Goal: Task Accomplishment & Management: Manage account settings

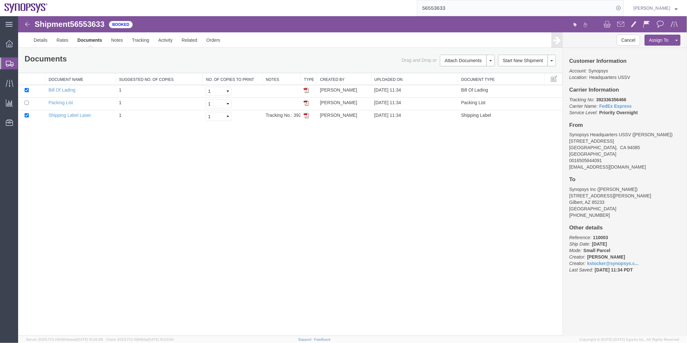
drag, startPoint x: 43, startPoint y: 75, endPoint x: 54, endPoint y: 79, distance: 11.6
click at [0, 0] on span "Shipment Manager" at bounding box center [0, 0] width 0 height 0
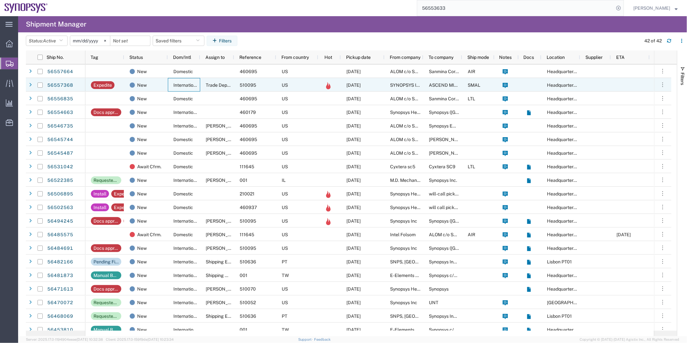
click at [169, 85] on div "International" at bounding box center [184, 85] width 32 height 14
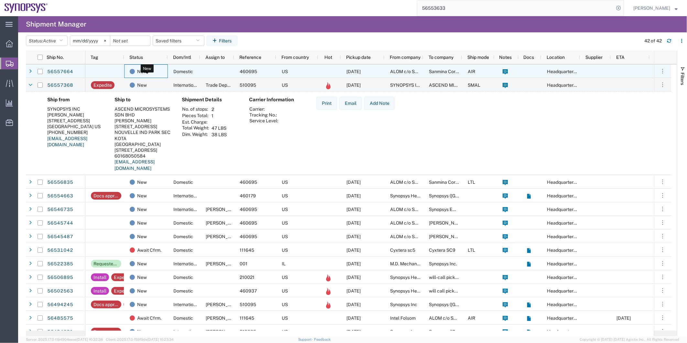
click at [153, 76] on div "New" at bounding box center [147, 72] width 35 height 14
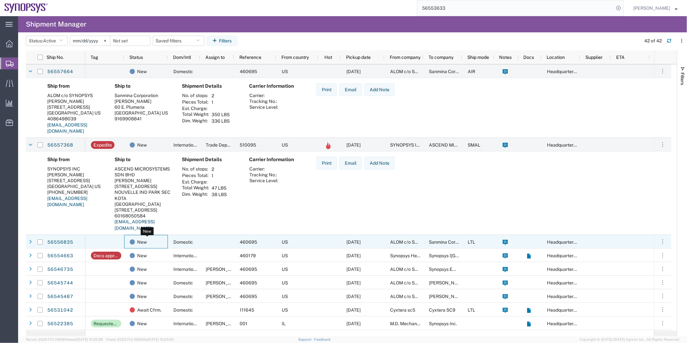
click at [162, 245] on div "New" at bounding box center [147, 242] width 35 height 14
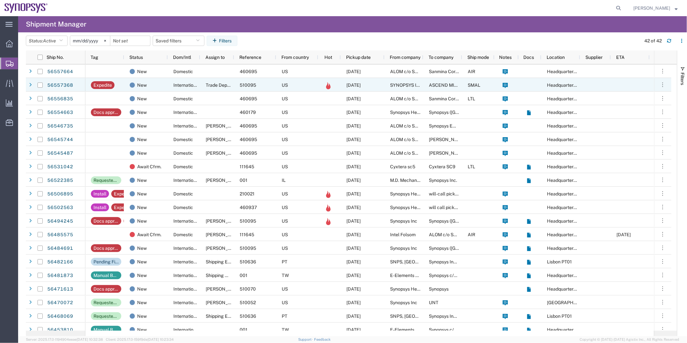
click at [265, 82] on div "510095" at bounding box center [255, 85] width 42 height 14
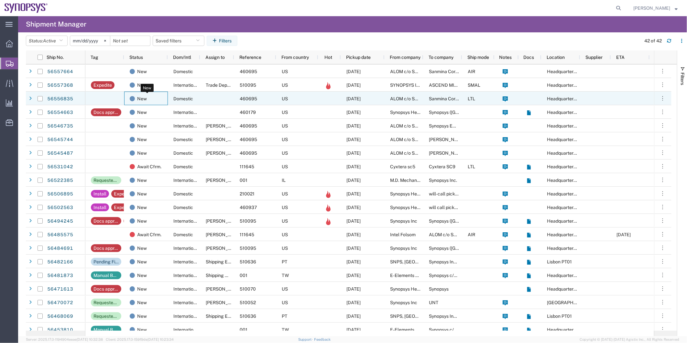
click at [159, 104] on div "New" at bounding box center [147, 99] width 35 height 14
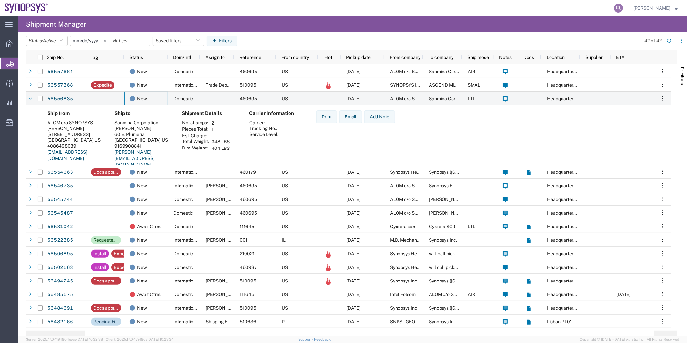
click at [618, 6] on icon at bounding box center [618, 8] width 9 height 9
paste input "56494245"
type input "56494245"
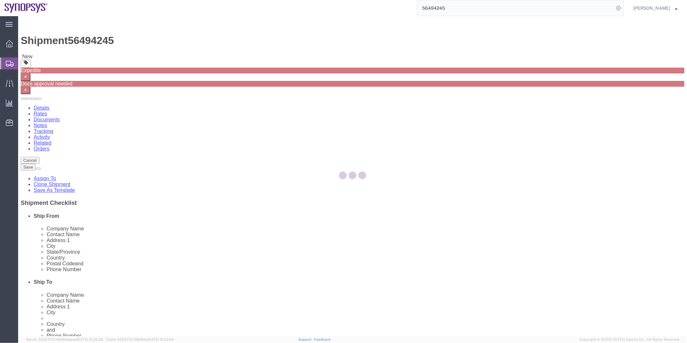
select select "63204"
select select
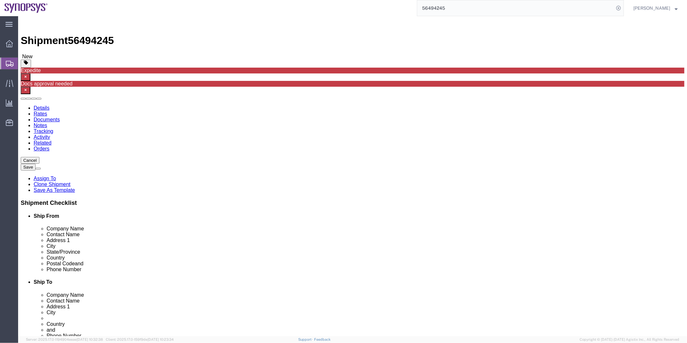
click link "Package Information"
click link "Clone Shipment"
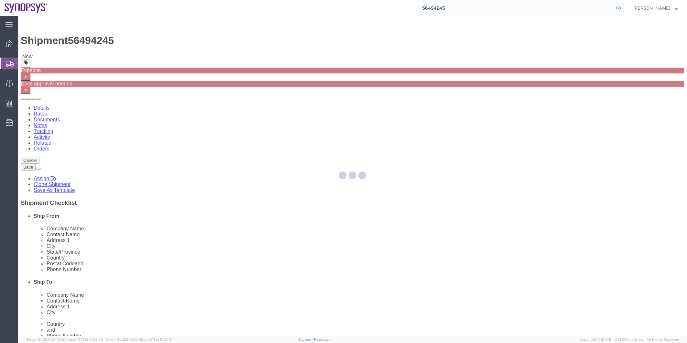
select select "63204"
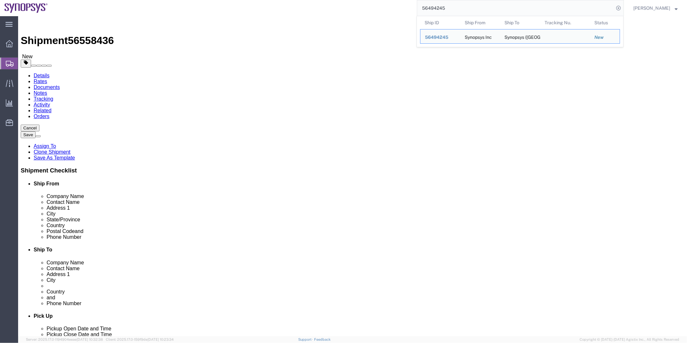
drag, startPoint x: 455, startPoint y: 9, endPoint x: 380, endPoint y: 8, distance: 75.0
click at [380, 8] on div "56494245 Ship ID Ship From Ship To Tracking Nu. Status Ship ID 56494245 Ship Fr…" at bounding box center [337, 8] width 571 height 16
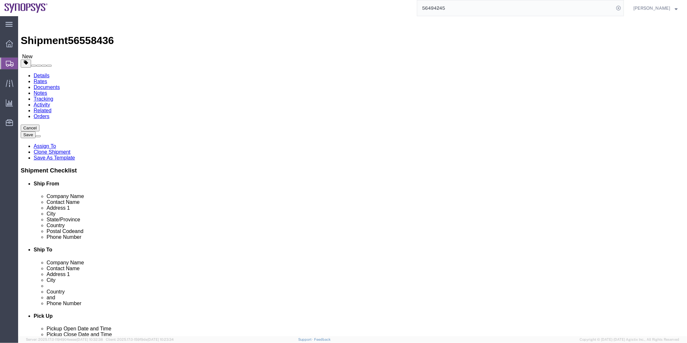
click icon
click link "Delete this content"
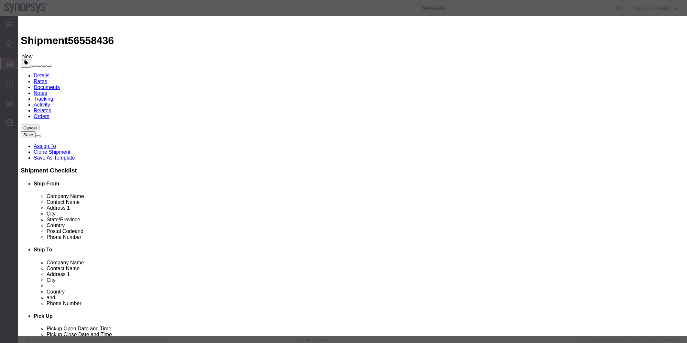
click button "Yes"
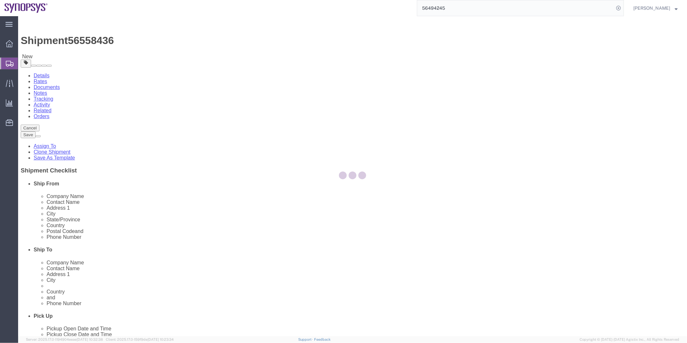
select select "CBOX"
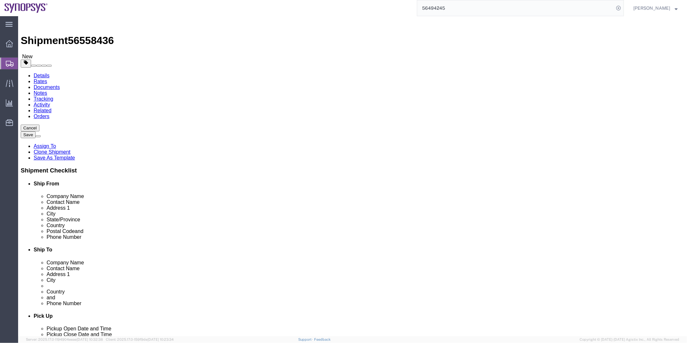
click span "56558436"
copy span "56558436"
click link "Documents"
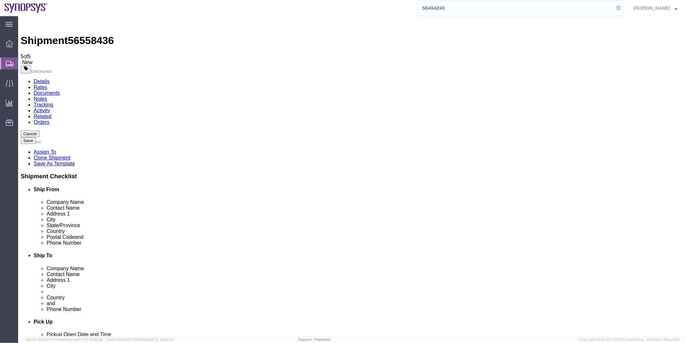
click at [28, 66] on icon "button" at bounding box center [26, 68] width 4 height 4
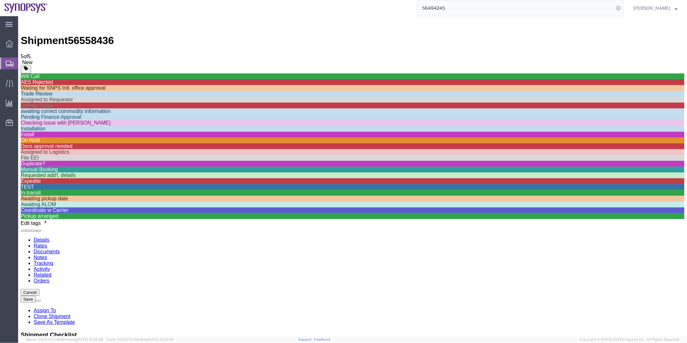
scroll to position [108, 0]
click at [609, 144] on div "Docs approval needed" at bounding box center [352, 146] width 664 height 6
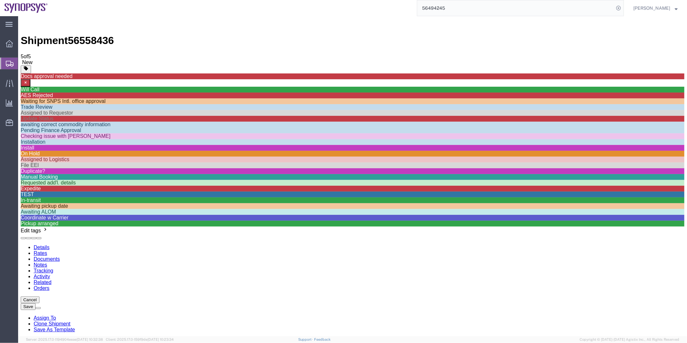
drag, startPoint x: 606, startPoint y: 264, endPoint x: 639, endPoint y: 227, distance: 49.9
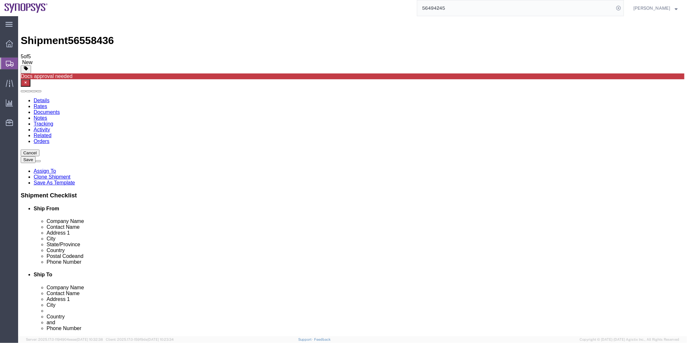
click at [56, 168] on link "Assign To" at bounding box center [44, 170] width 22 height 5
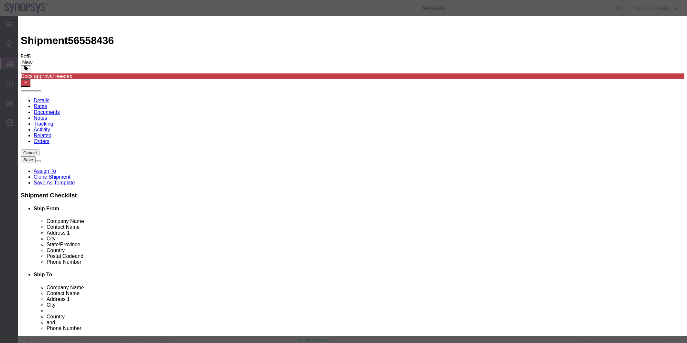
select select "117156"
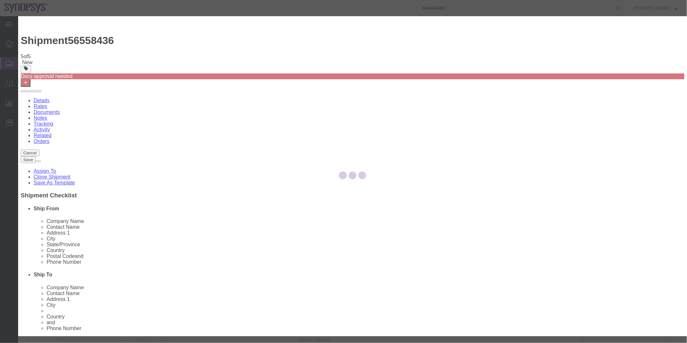
click at [348, 64] on div at bounding box center [352, 176] width 669 height 320
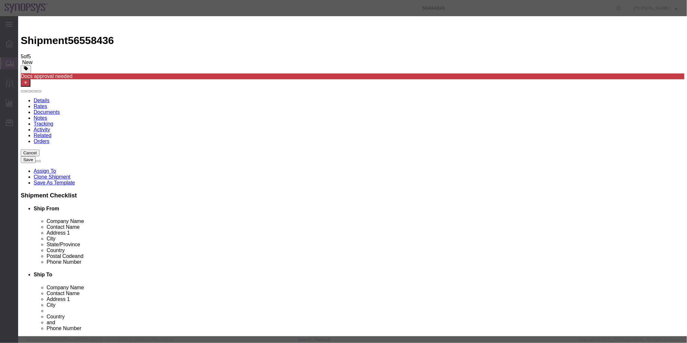
select select
type input "kael"
select select "98361"
type textarea "b"
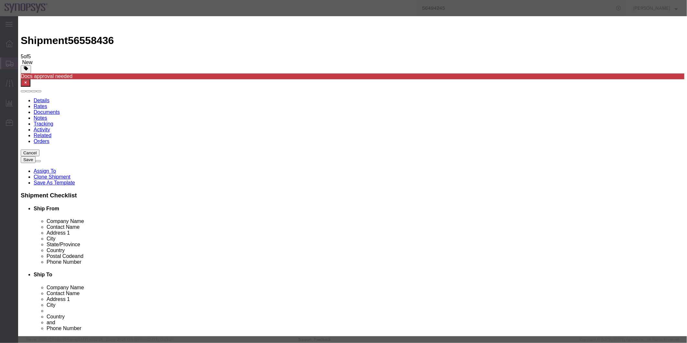
type textarea "do this"
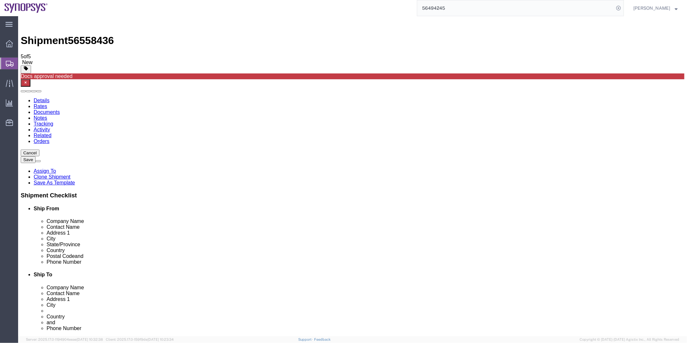
click at [0, 0] on span "Shipment Manager" at bounding box center [0, 0] width 0 height 0
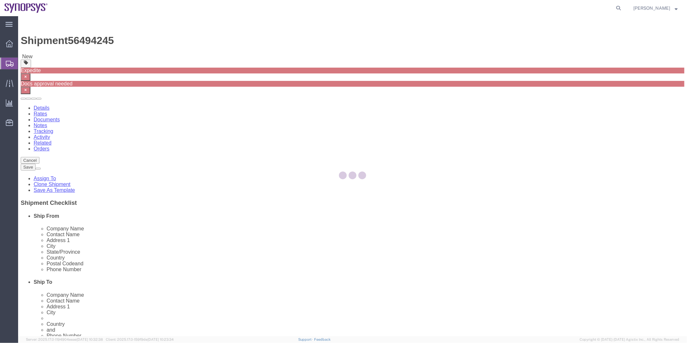
select select "63204"
select select
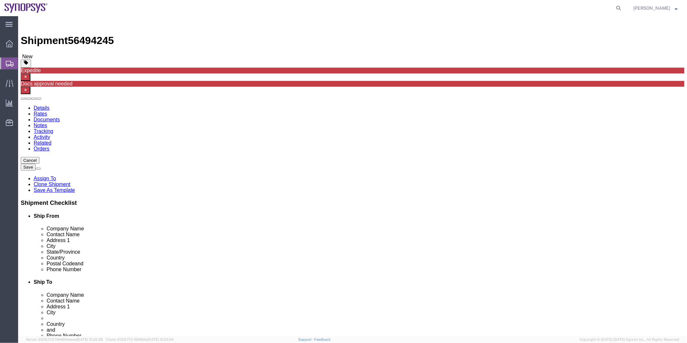
click icon
click link "Delete this content"
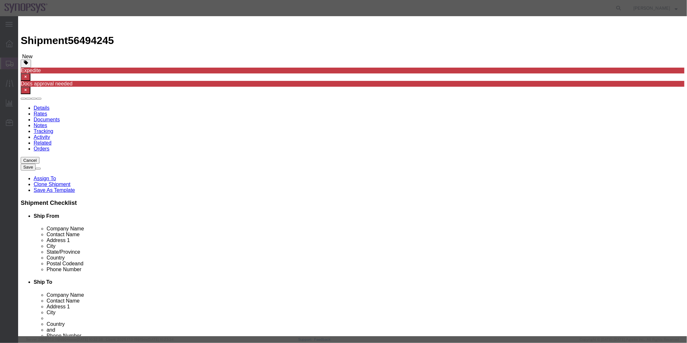
click button "Yes"
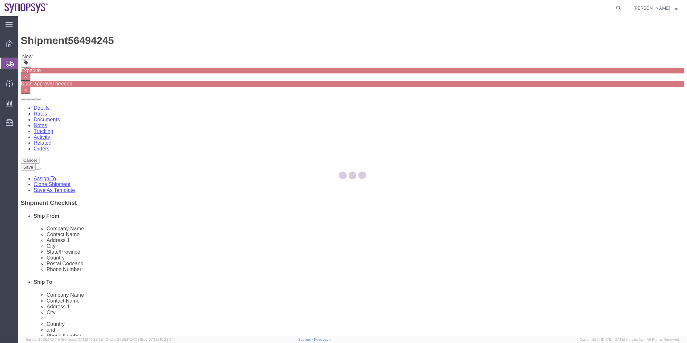
select select "CBOX"
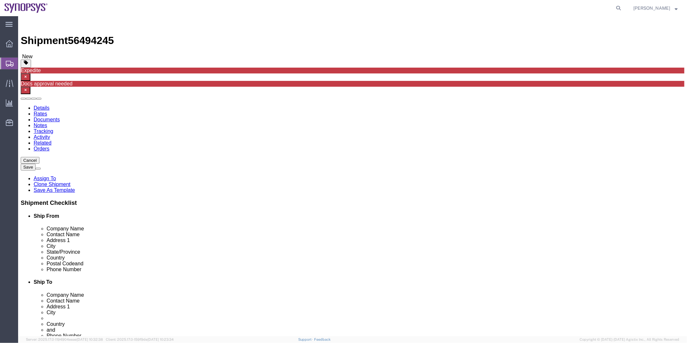
click span "56494245"
copy span "56494245"
click link "Documents"
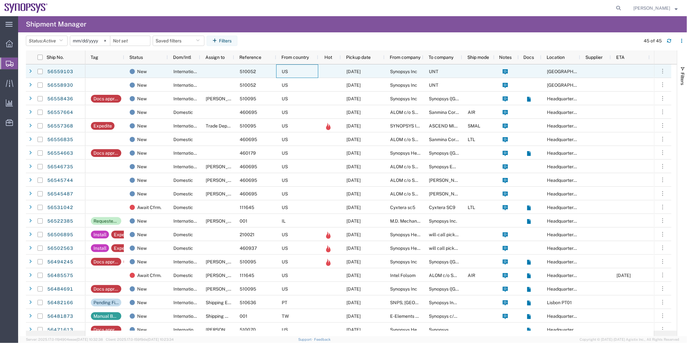
click at [312, 68] on div "US" at bounding box center [297, 71] width 42 height 14
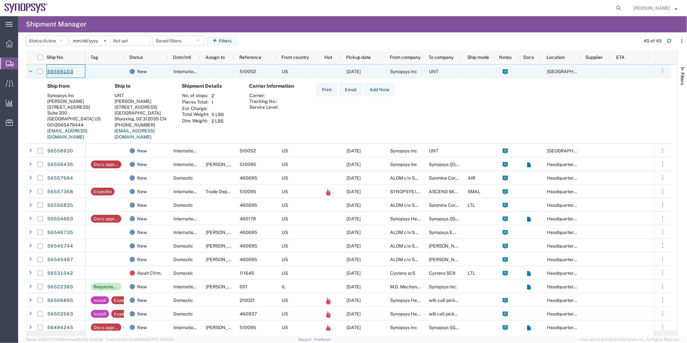
click at [70, 69] on link "56559103" at bounding box center [60, 72] width 27 height 10
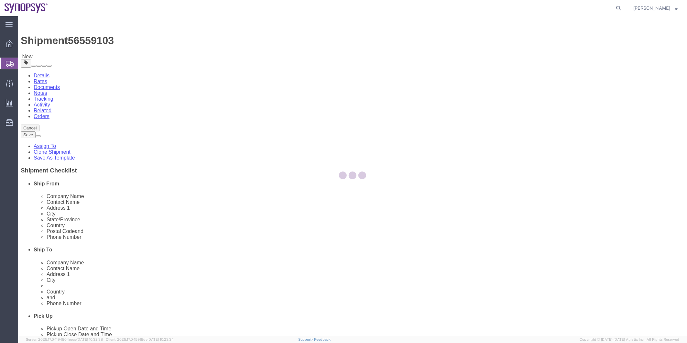
click at [101, 55] on div at bounding box center [352, 176] width 669 height 320
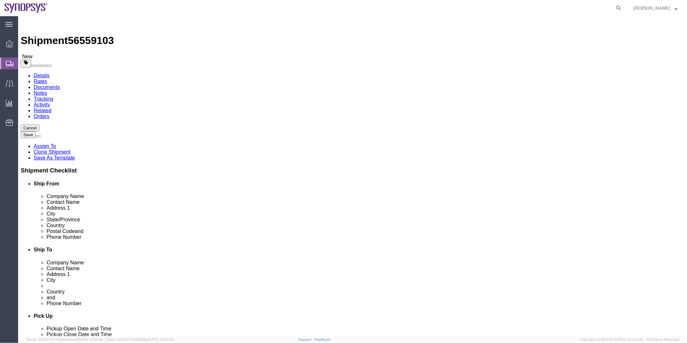
select select "63203"
select select
click icon
click at [0, 0] on span "Shipment Manager" at bounding box center [0, 0] width 0 height 0
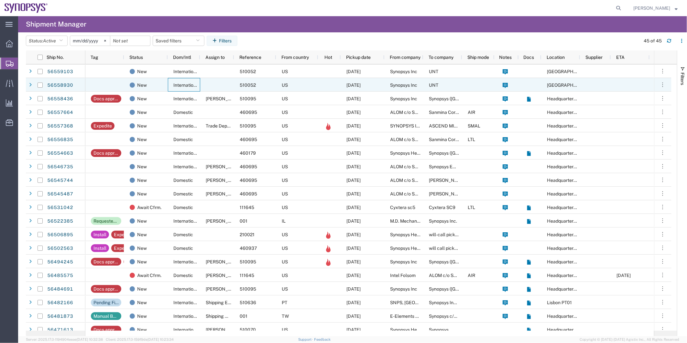
click at [198, 83] on span "International" at bounding box center [186, 84] width 27 height 5
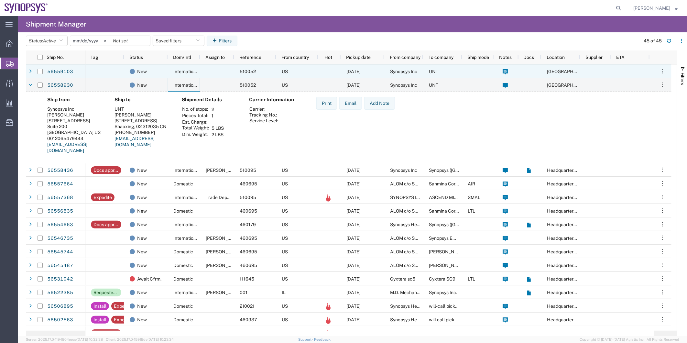
click at [214, 69] on div at bounding box center [217, 71] width 34 height 14
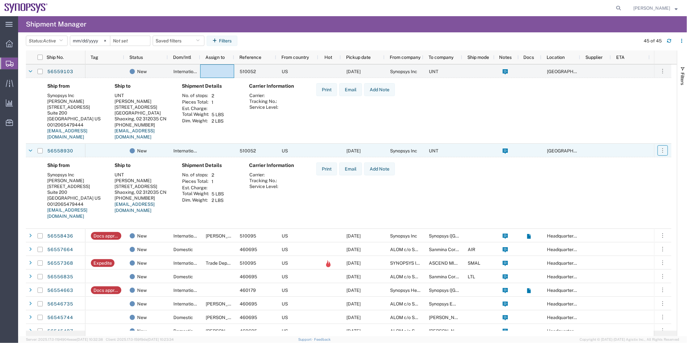
click at [666, 150] on button "button" at bounding box center [662, 150] width 10 height 10
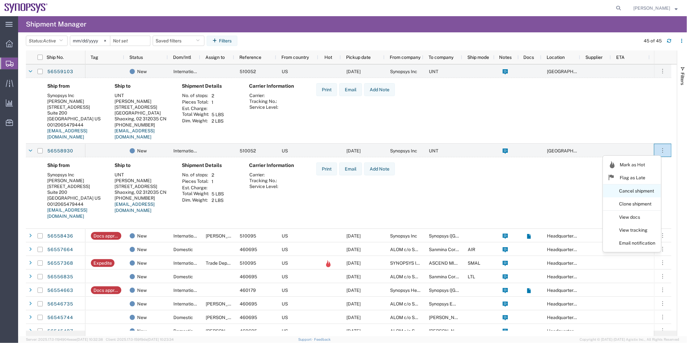
click at [648, 188] on link "Cancel shipment" at bounding box center [632, 191] width 58 height 12
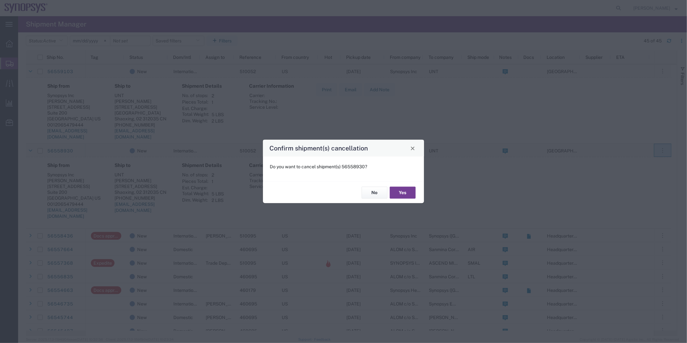
click at [408, 195] on button "Yes" at bounding box center [403, 193] width 26 height 12
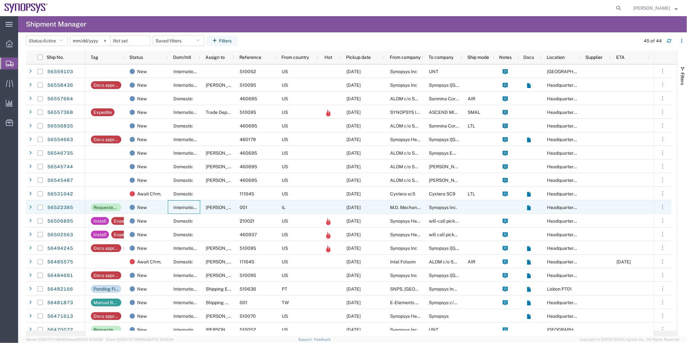
click at [169, 206] on div "International" at bounding box center [184, 207] width 32 height 14
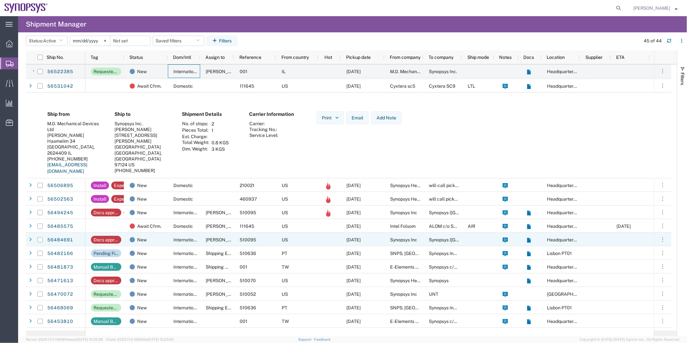
scroll to position [179, 0]
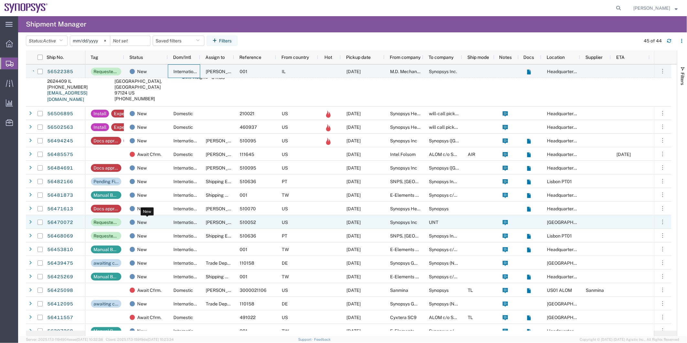
click at [154, 222] on div "New" at bounding box center [147, 222] width 35 height 14
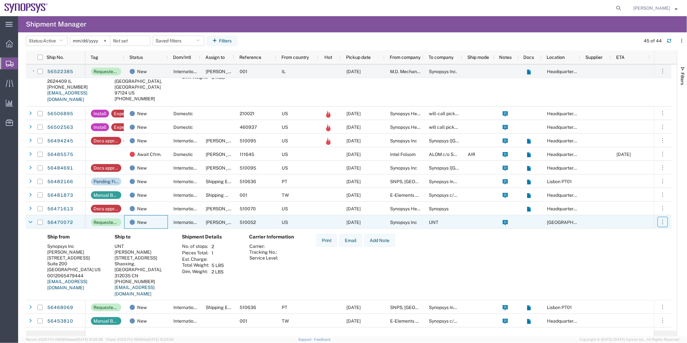
click at [661, 221] on icon "button" at bounding box center [662, 222] width 6 height 6
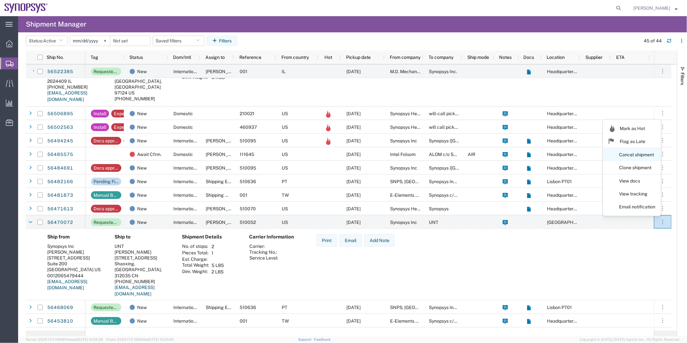
click at [636, 154] on link "Cancel shipment" at bounding box center [632, 155] width 58 height 12
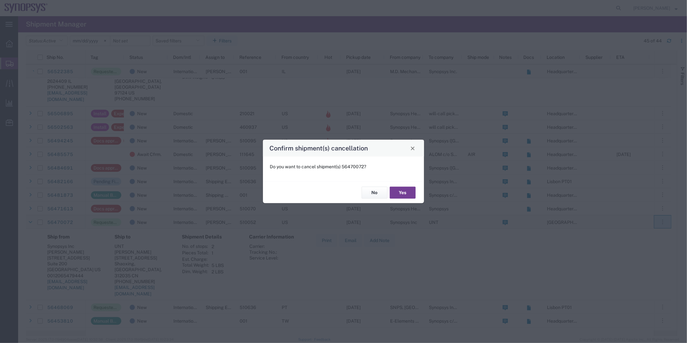
click at [403, 189] on button "Yes" at bounding box center [403, 193] width 26 height 12
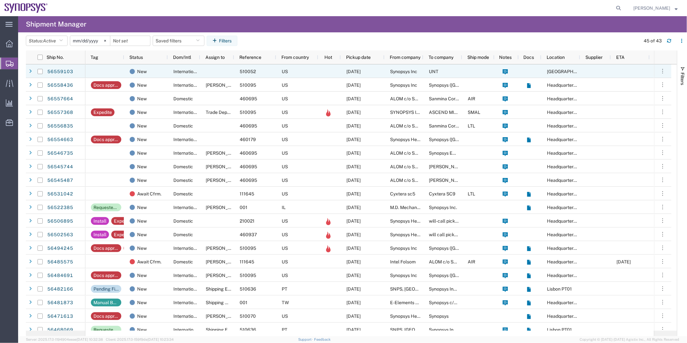
click at [231, 75] on div at bounding box center [217, 71] width 34 height 14
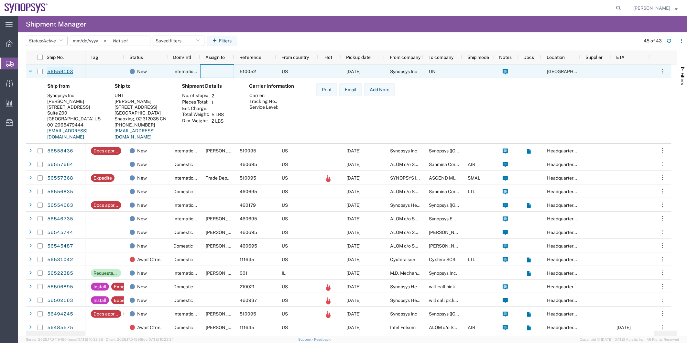
click at [59, 73] on link "56559103" at bounding box center [60, 72] width 27 height 10
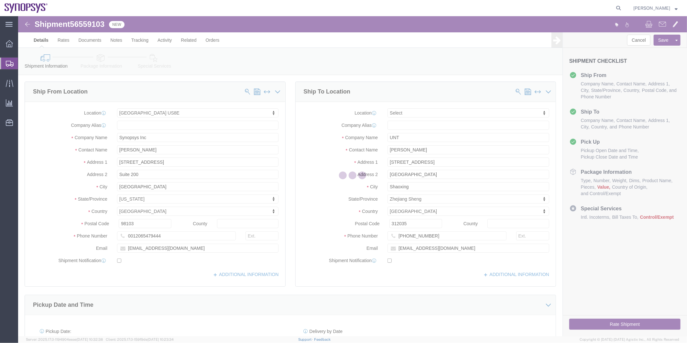
click at [97, 54] on div at bounding box center [352, 176] width 669 height 320
select select "63203"
select select
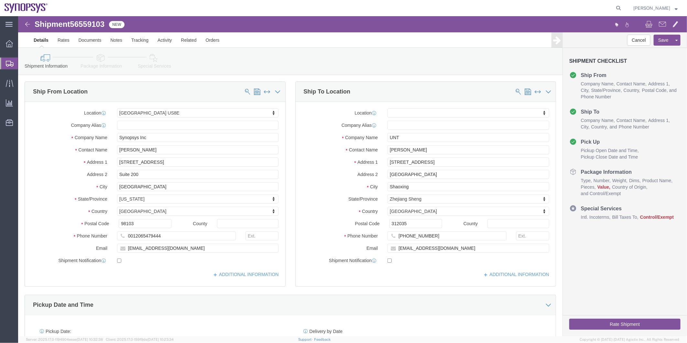
click link "Package Information"
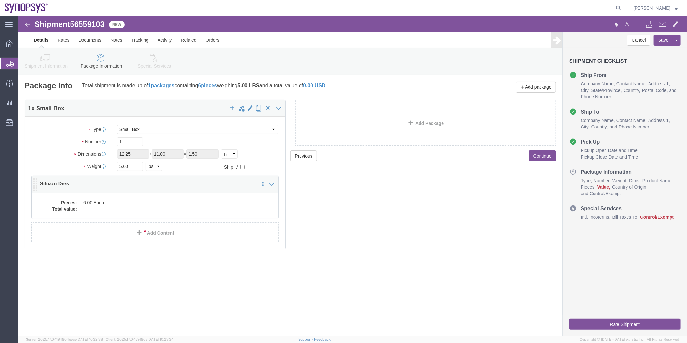
click dd "6.00 Each"
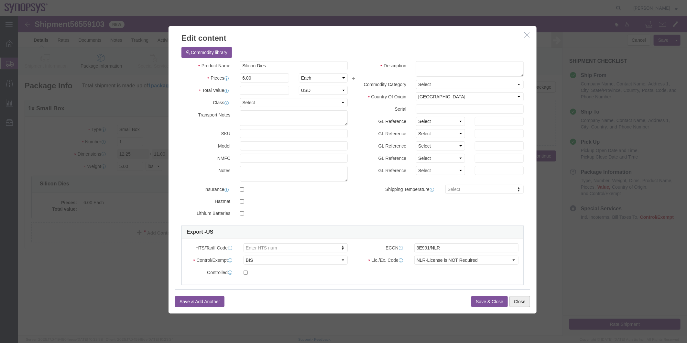
click button "Close"
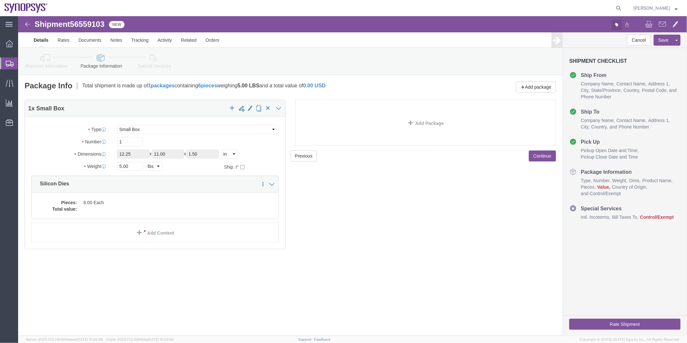
click button "button"
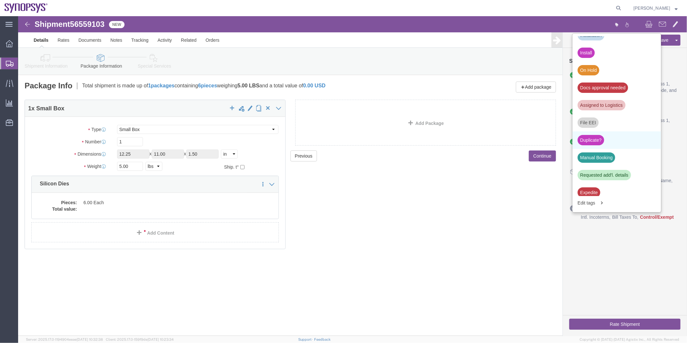
scroll to position [179, 0]
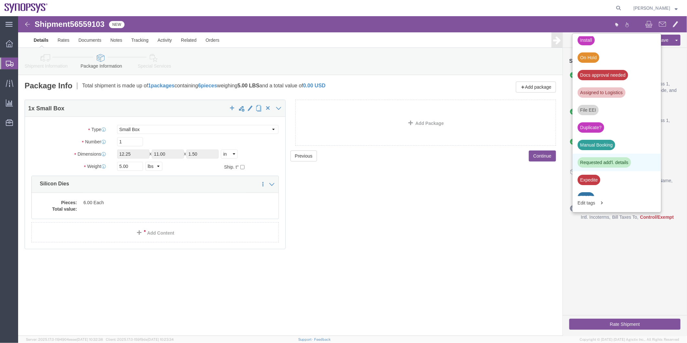
click div "Requested add'l. details"
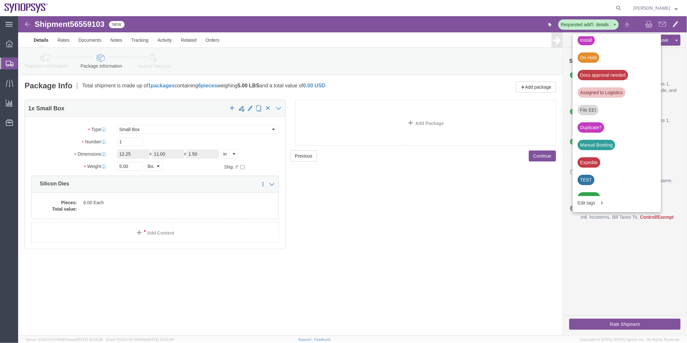
click at [0, 0] on span "Shipment Manager" at bounding box center [0, 0] width 0 height 0
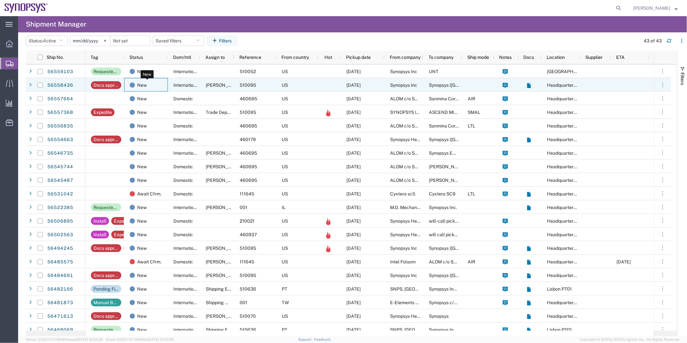
click at [157, 89] on div "New" at bounding box center [147, 85] width 35 height 14
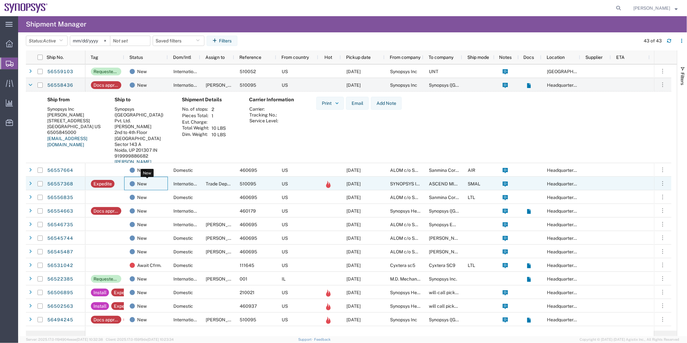
click at [163, 183] on div "New" at bounding box center [147, 184] width 35 height 14
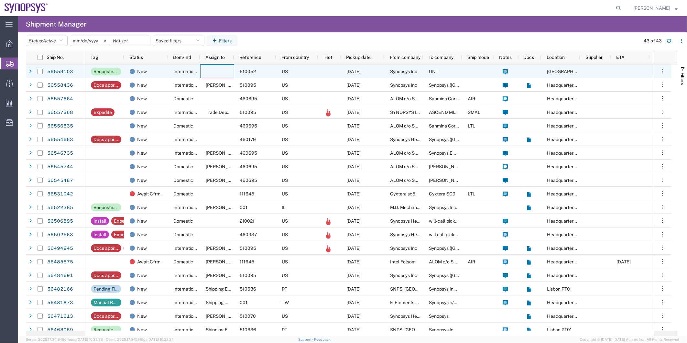
click at [220, 73] on div at bounding box center [217, 71] width 34 height 14
